Goal: Information Seeking & Learning: Learn about a topic

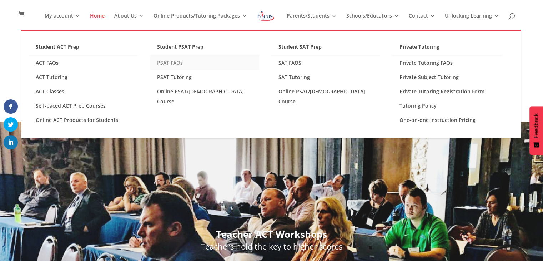
click at [182, 61] on link "PSAT FAQs" at bounding box center [204, 63] width 109 height 14
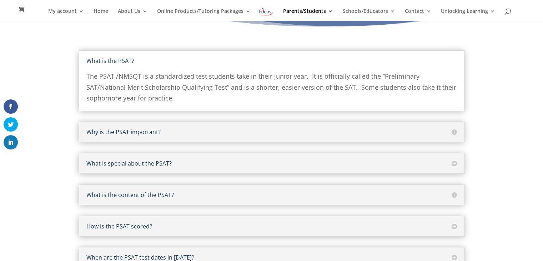
scroll to position [79, 0]
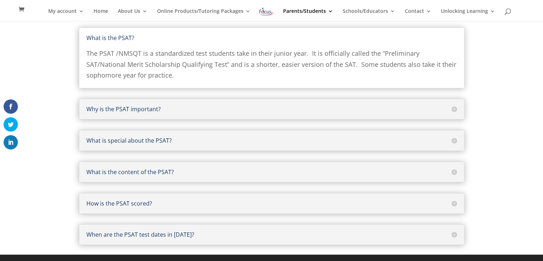
click at [428, 175] on div "What is the content of the PSAT? EVIDENCED-BASED READING AND WRITING PSAT Readi…" at bounding box center [271, 171] width 385 height 21
click at [454, 173] on h5 "What is the content of the PSAT?" at bounding box center [271, 172] width 370 height 6
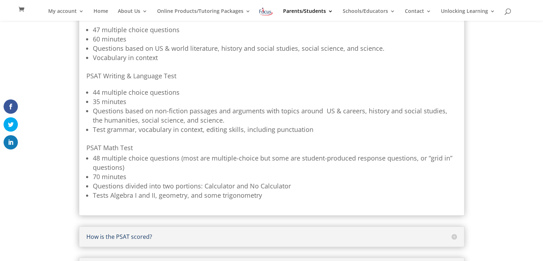
scroll to position [256, 0]
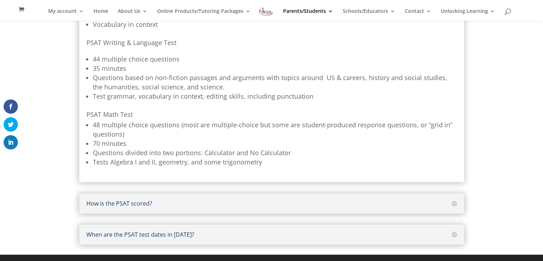
click at [456, 232] on h5 "When are the PSAT test dates in 2023?" at bounding box center [271, 234] width 370 height 6
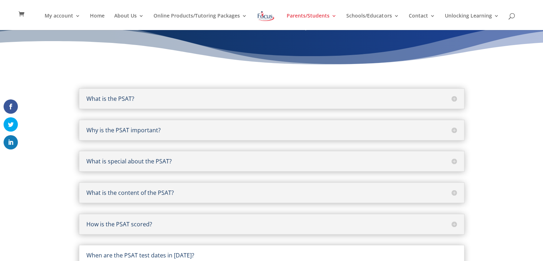
scroll to position [0, 0]
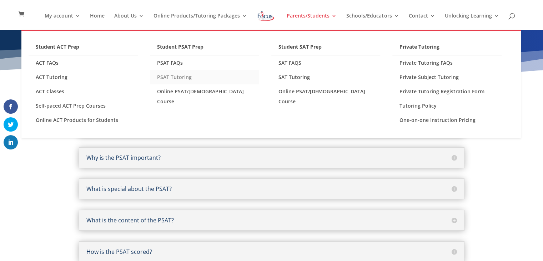
click at [178, 80] on link "PSAT Tutoring" at bounding box center [204, 77] width 109 height 14
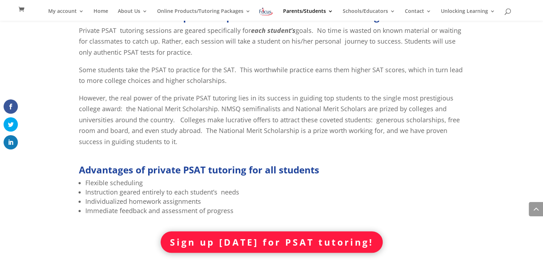
scroll to position [379, 0]
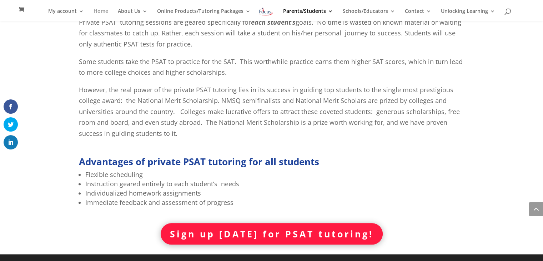
click at [107, 14] on link "Home" at bounding box center [101, 15] width 15 height 12
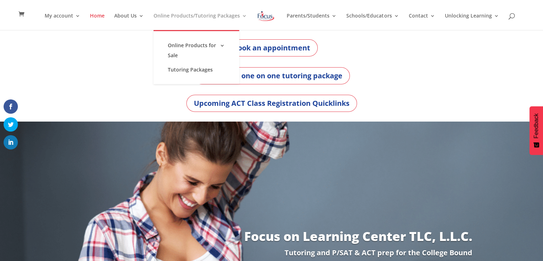
click at [204, 15] on link "Online Products/Tutoring Packages" at bounding box center [200, 21] width 94 height 17
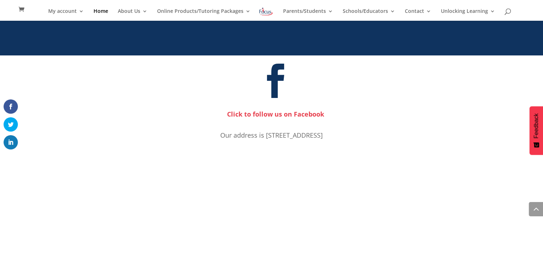
scroll to position [474, 0]
